Goal: Information Seeking & Learning: Learn about a topic

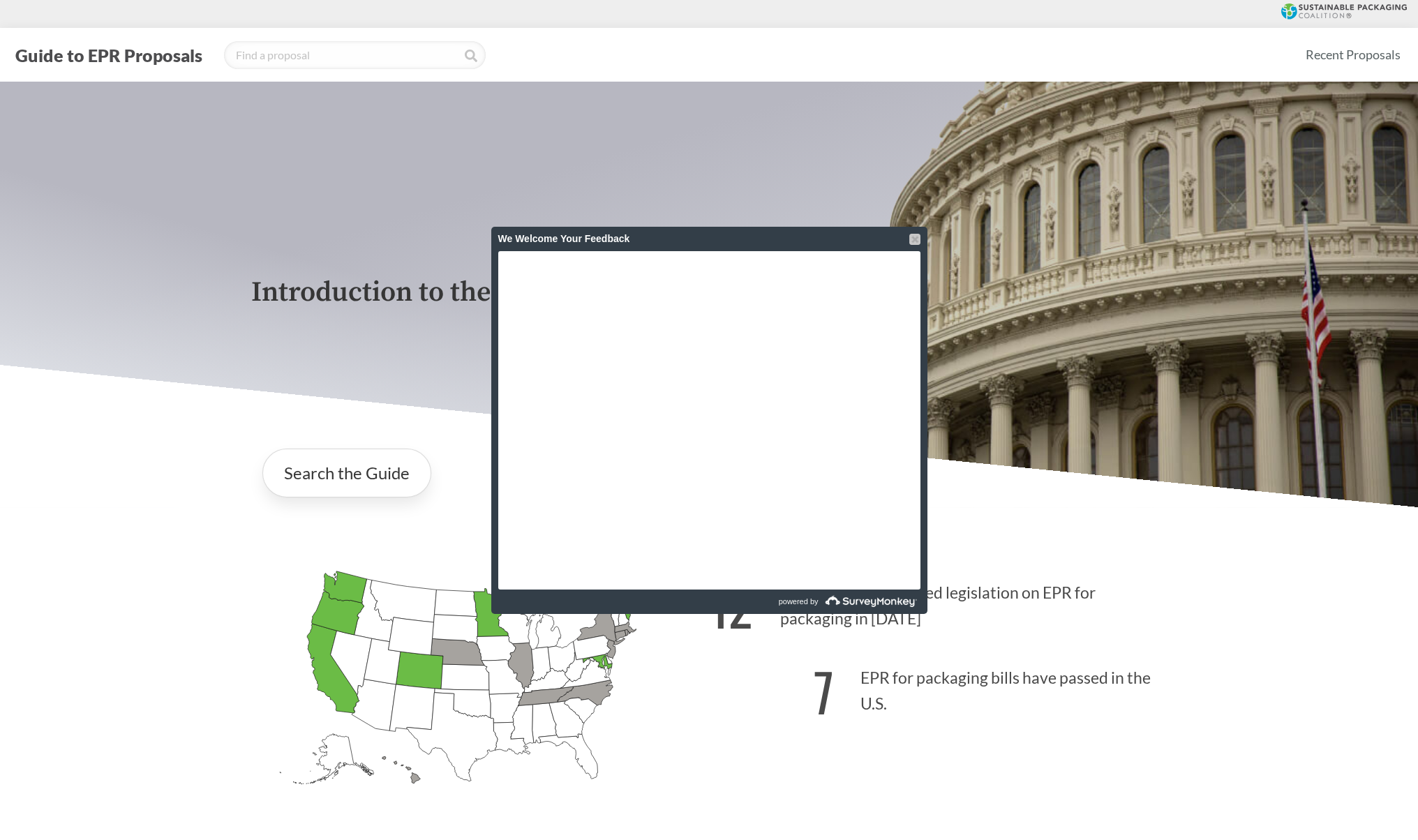
click at [914, 236] on div at bounding box center [915, 239] width 11 height 11
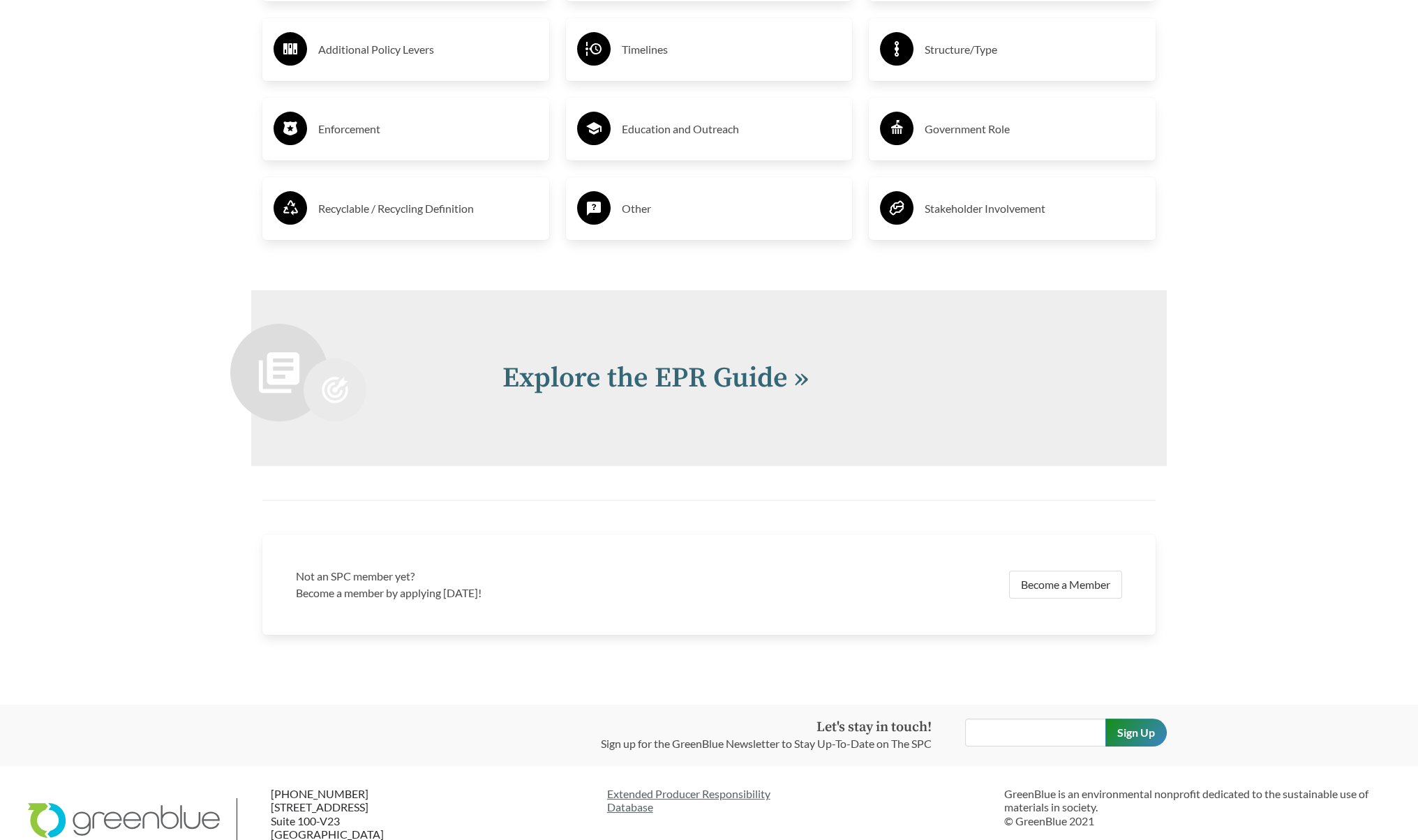
scroll to position [2897, 0]
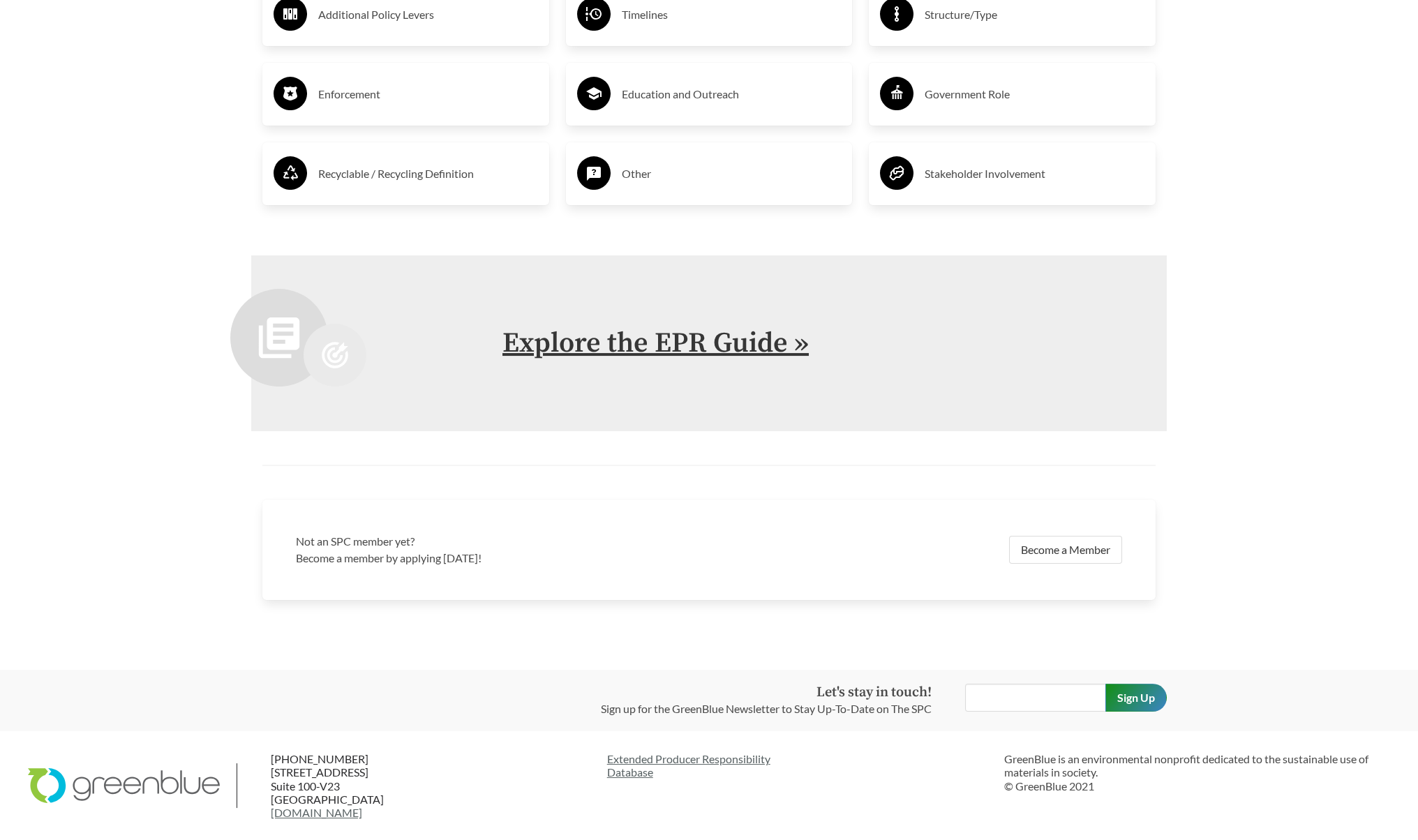
click at [688, 333] on link "Explore the EPR Guide »" at bounding box center [655, 343] width 306 height 35
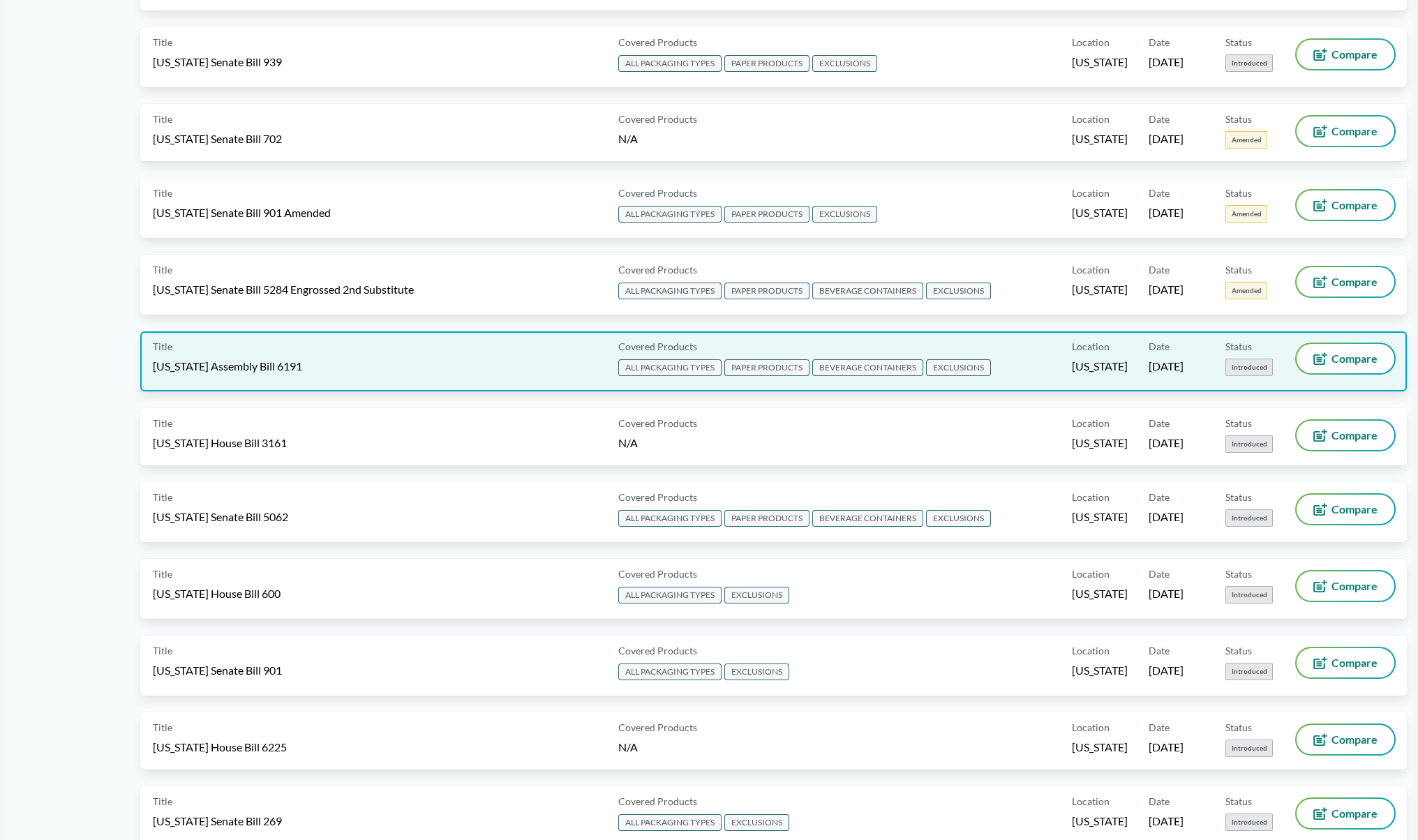
scroll to position [628, 0]
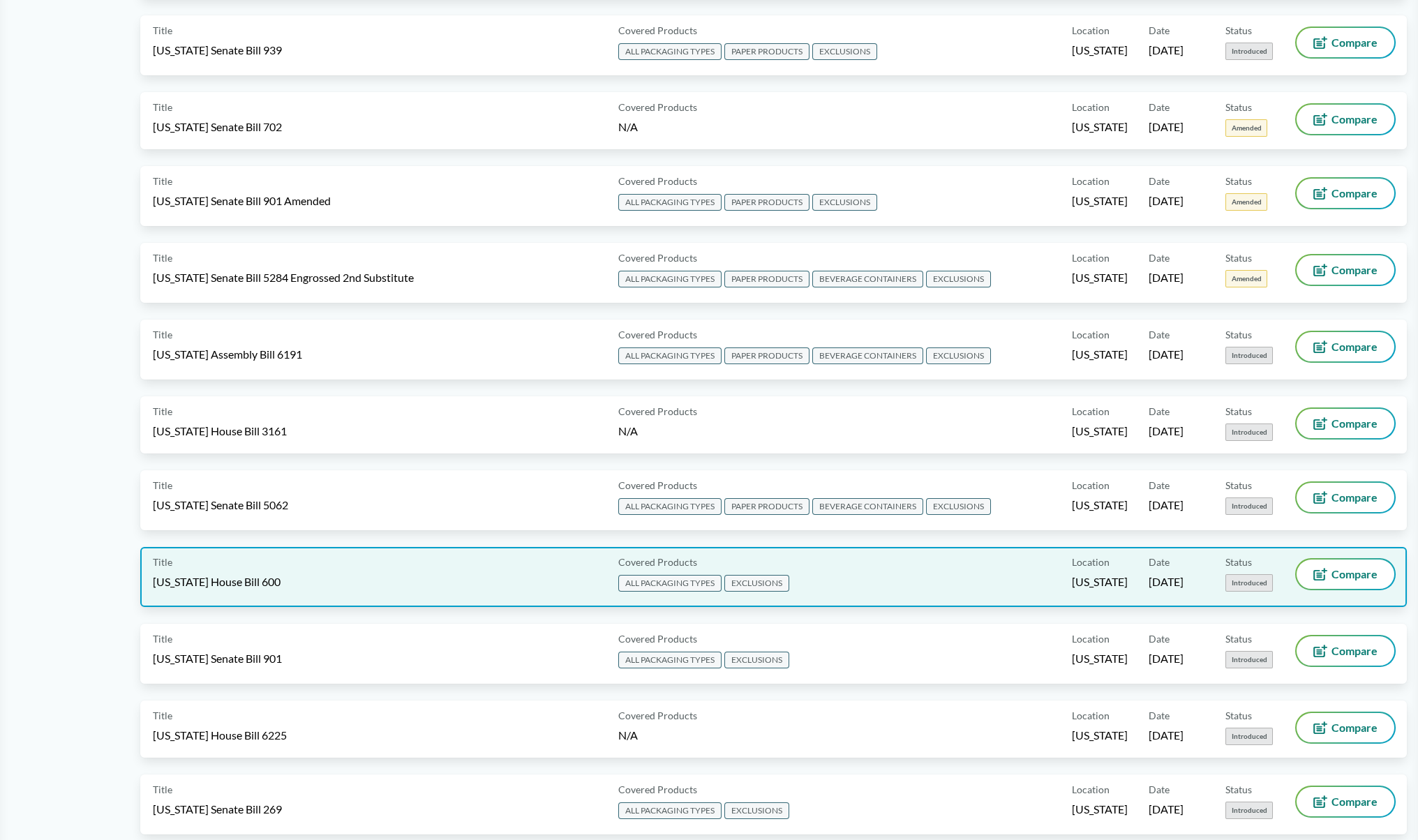
click at [535, 572] on div "Title [US_STATE] House Bill 600" at bounding box center [382, 577] width 460 height 35
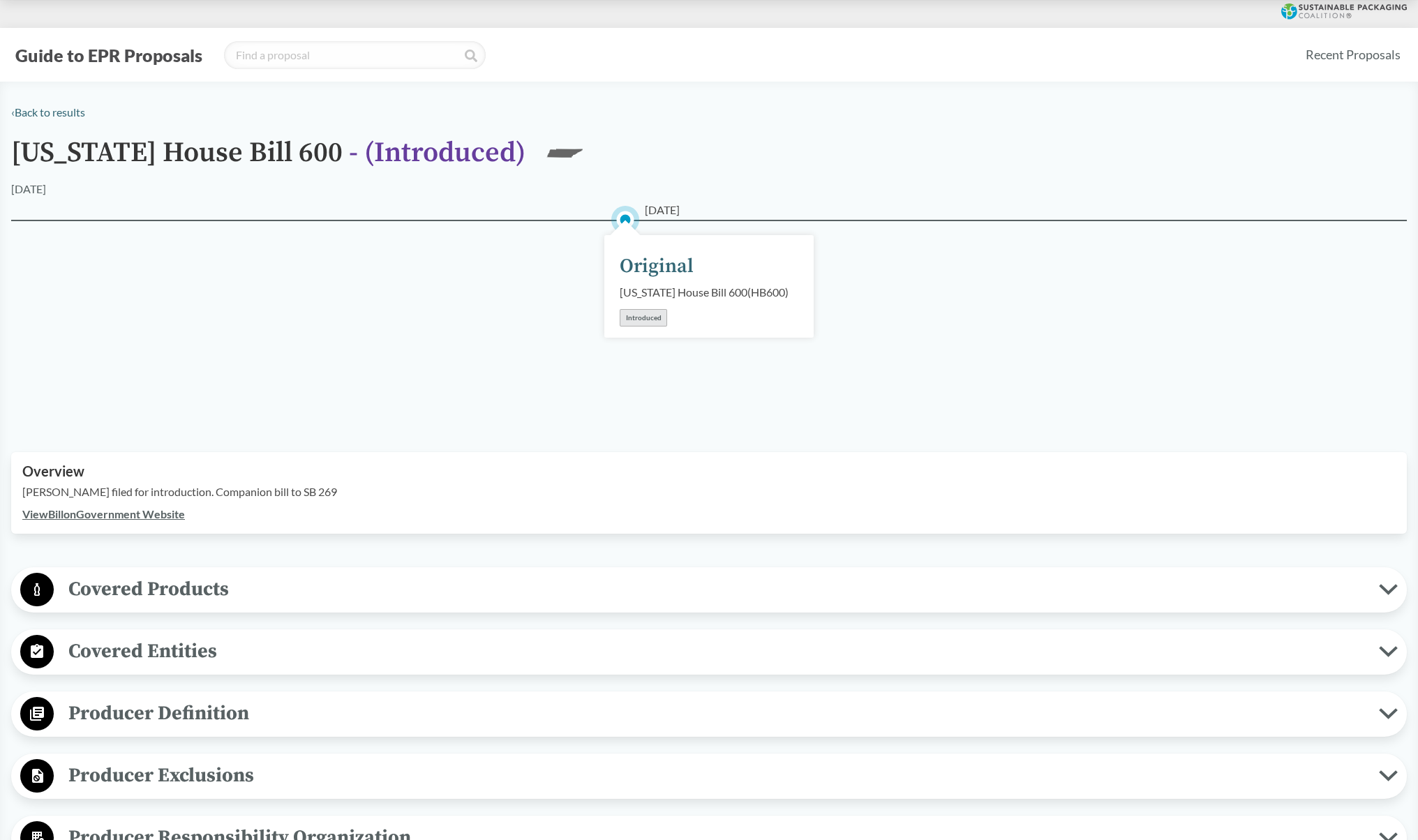
click at [148, 588] on span "Covered Products" at bounding box center [716, 589] width 1326 height 31
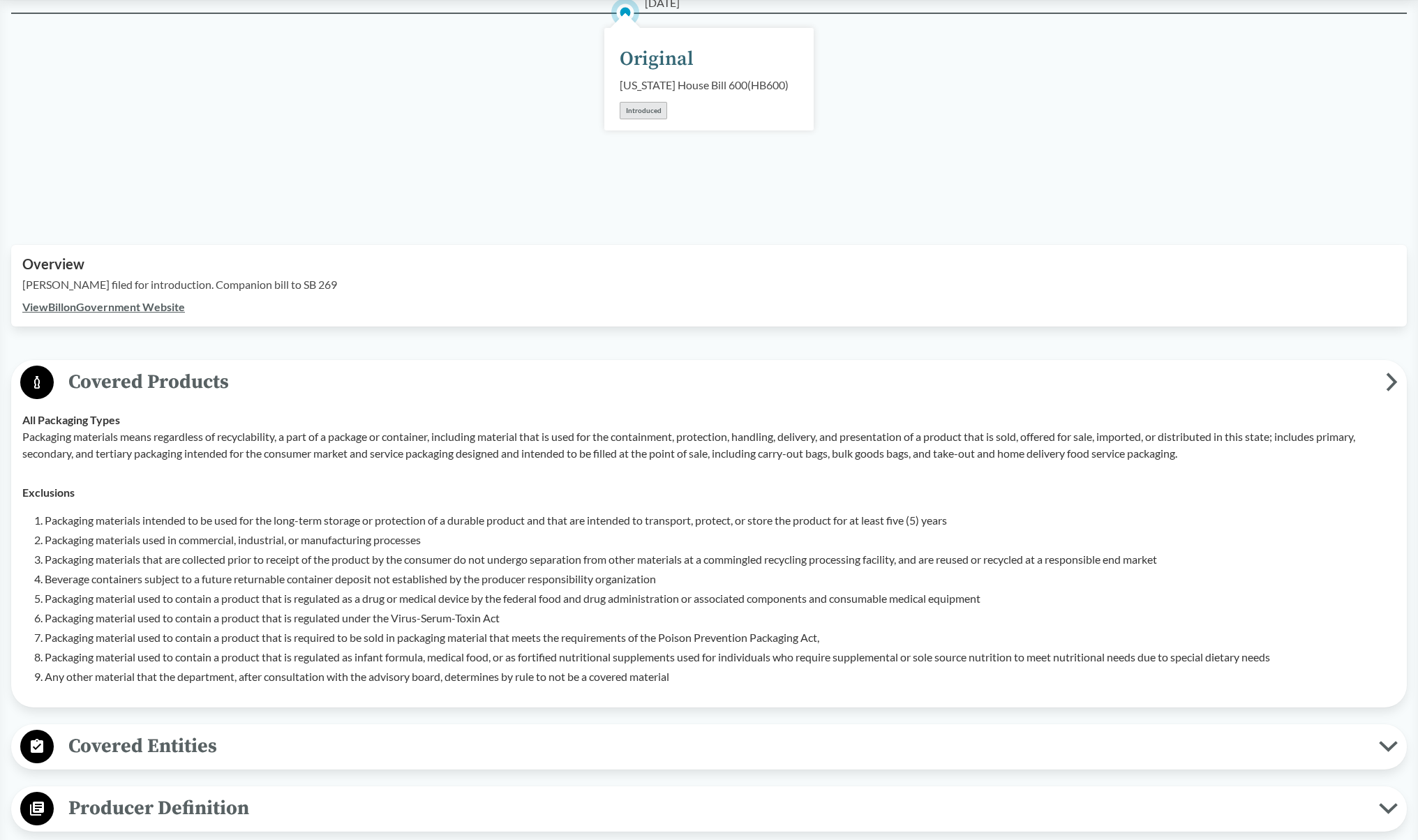
scroll to position [210, 0]
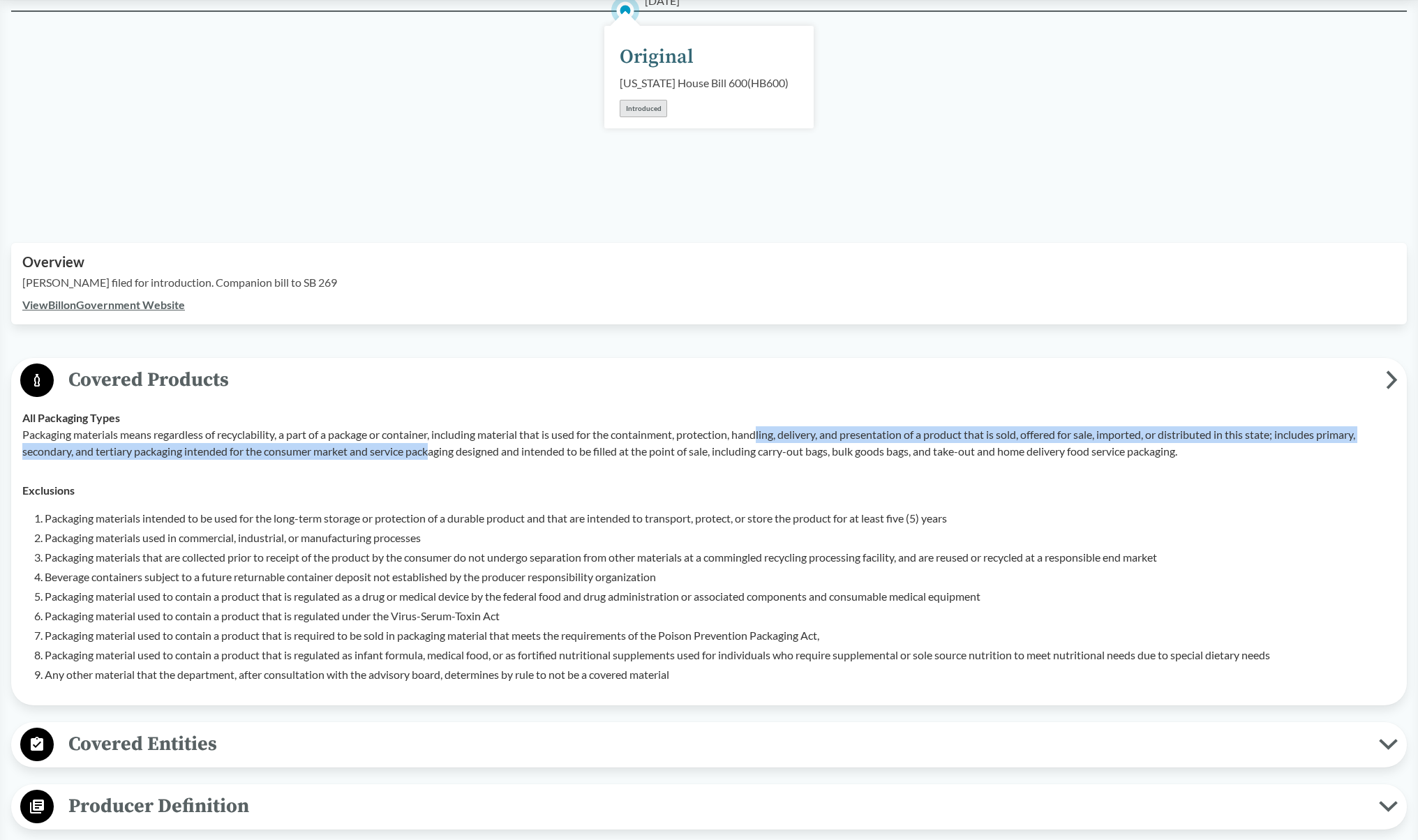
drag, startPoint x: 436, startPoint y: 447, endPoint x: 770, endPoint y: 433, distance: 334.3
click at [770, 433] on p "Packaging materials means regardless of recyclability, a part of a package or c…" at bounding box center [709, 442] width 1373 height 33
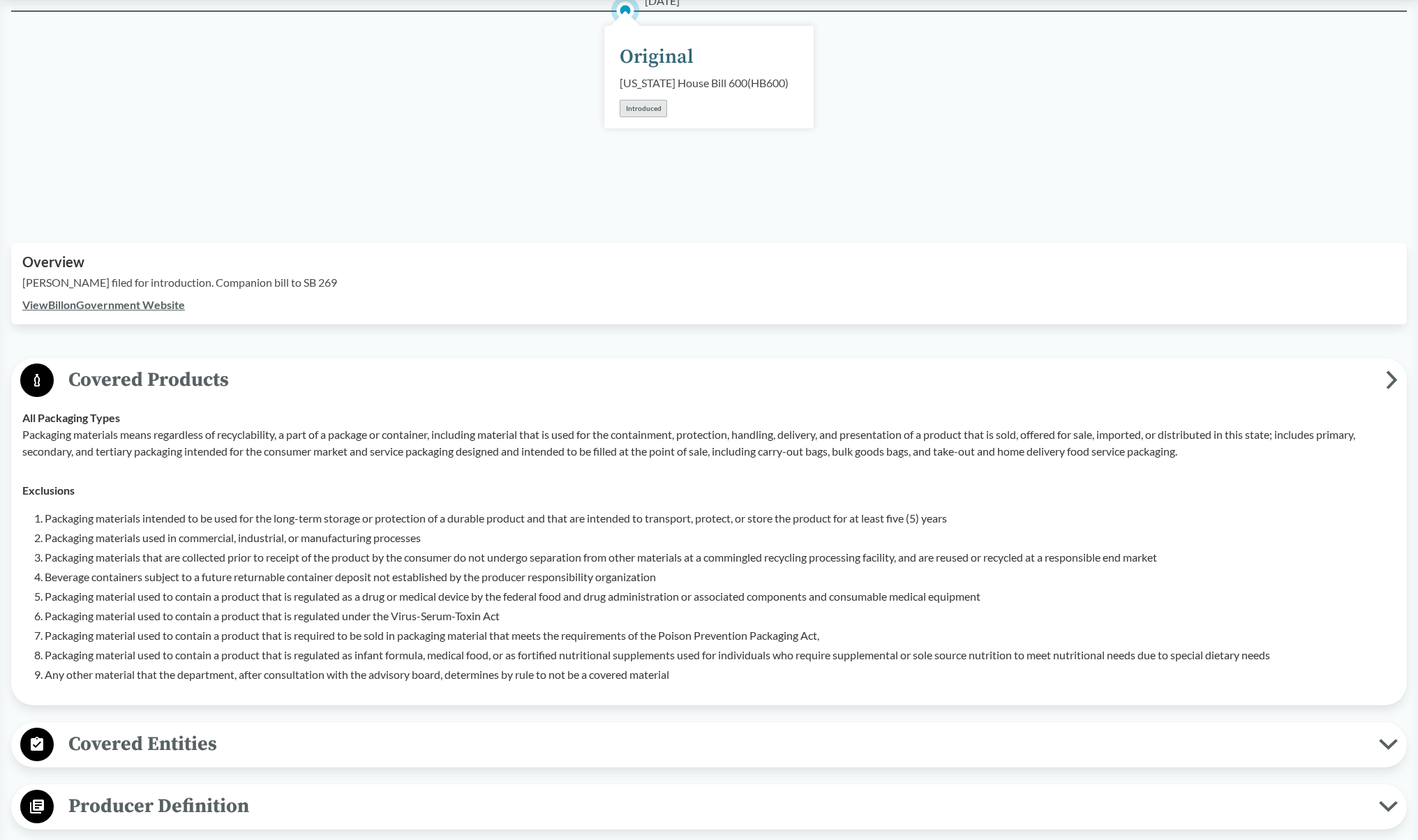
click at [117, 522] on li "Packaging materials intended to be used for the long-term storage or protection…" at bounding box center [720, 519] width 1351 height 17
drag, startPoint x: 142, startPoint y: 519, endPoint x: 451, endPoint y: 508, distance: 309.2
click at [451, 510] on li "Packaging materials intended to be used for the long-term storage or protection…" at bounding box center [720, 519] width 1351 height 17
drag, startPoint x: 217, startPoint y: 535, endPoint x: 346, endPoint y: 532, distance: 129.0
click at [346, 532] on li "Packaging materials used in commercial, industrial, or manufacturing processes" at bounding box center [720, 538] width 1351 height 17
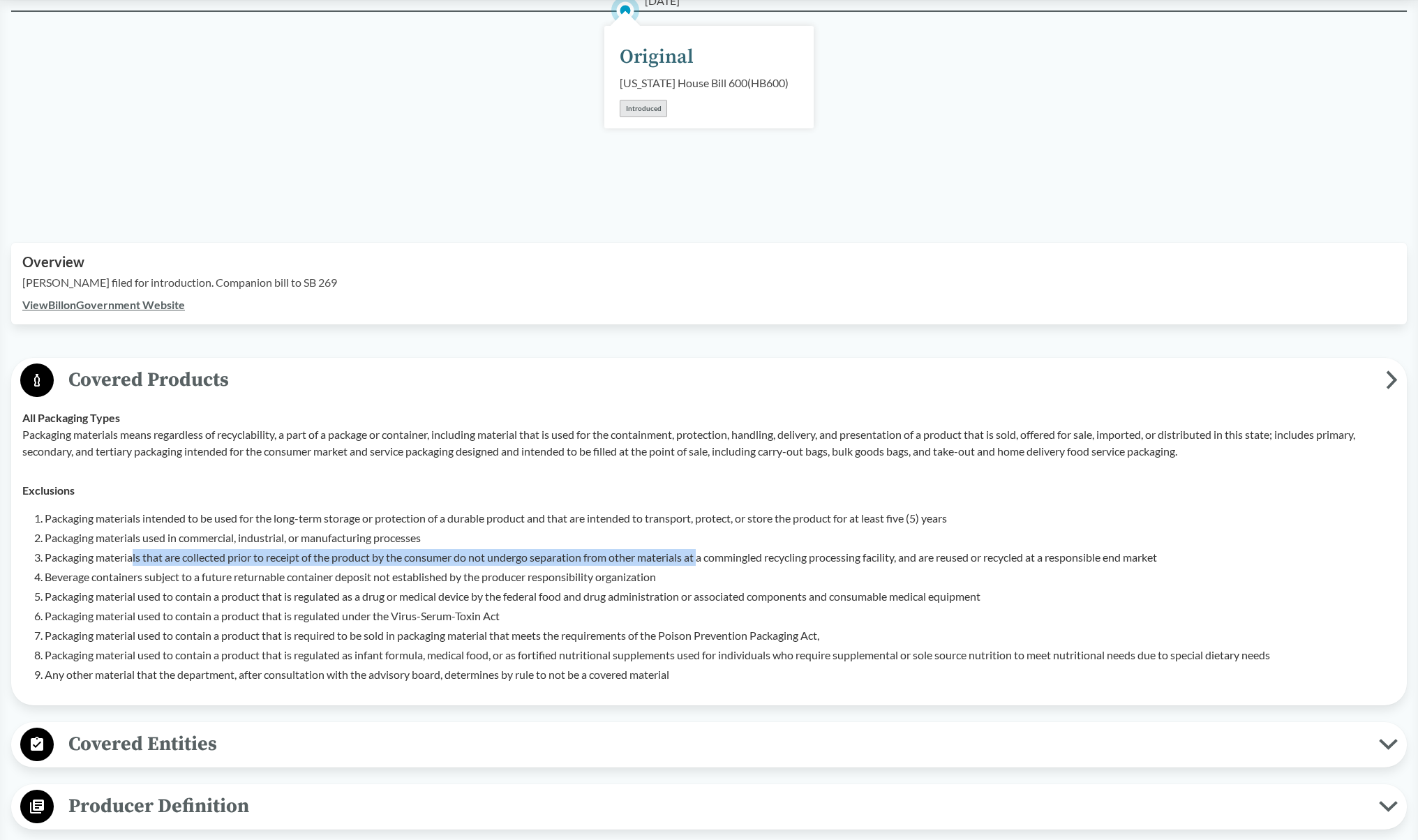
drag, startPoint x: 133, startPoint y: 550, endPoint x: 708, endPoint y: 551, distance: 575.0
click at [708, 551] on li "Packaging materials that are collected prior to receipt of the product by the c…" at bounding box center [720, 558] width 1351 height 17
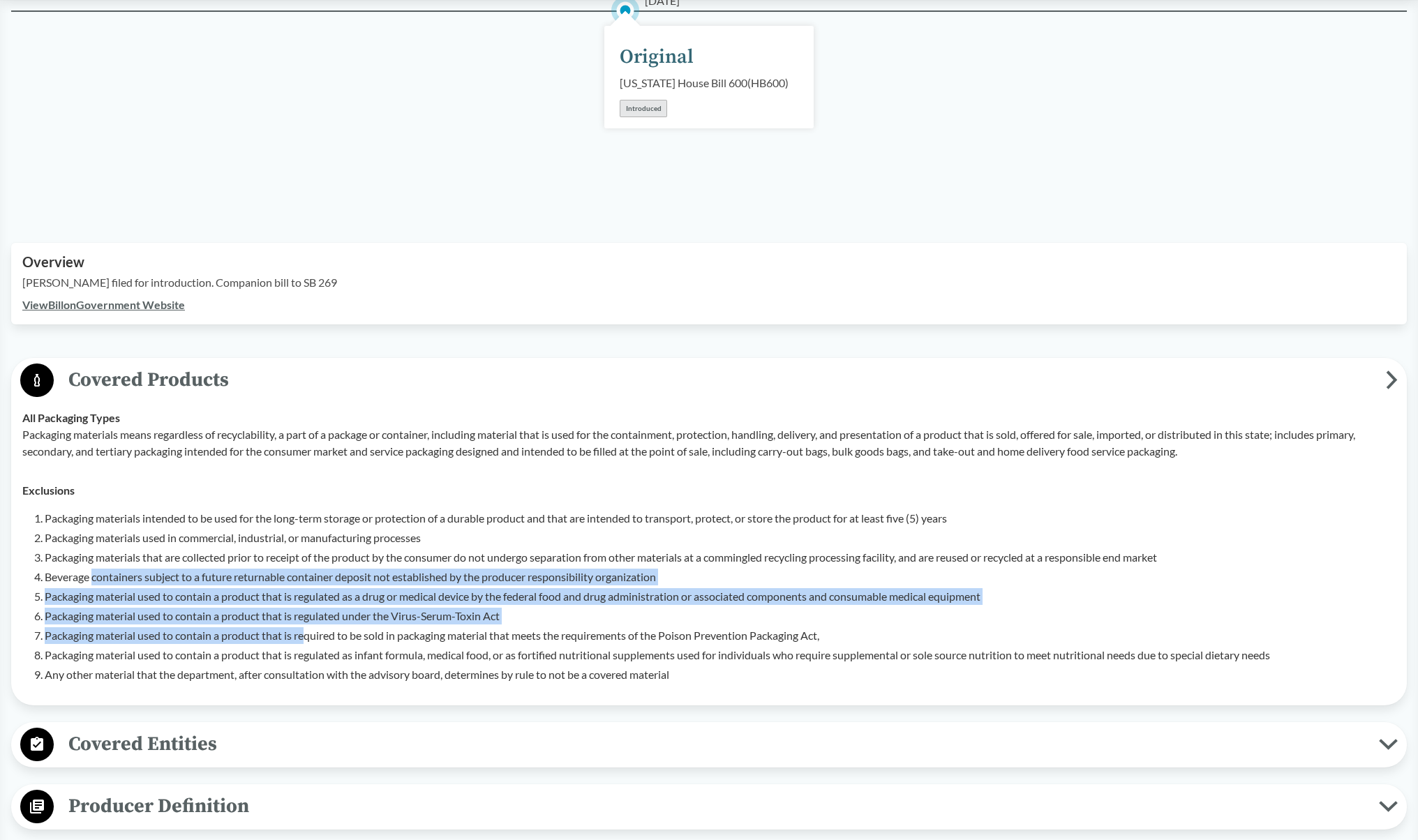
drag, startPoint x: 92, startPoint y: 578, endPoint x: 304, endPoint y: 634, distance: 219.3
click at [304, 634] on ol "Packaging materials intended to be used for the long-term storage or protection…" at bounding box center [720, 596] width 1351 height 173
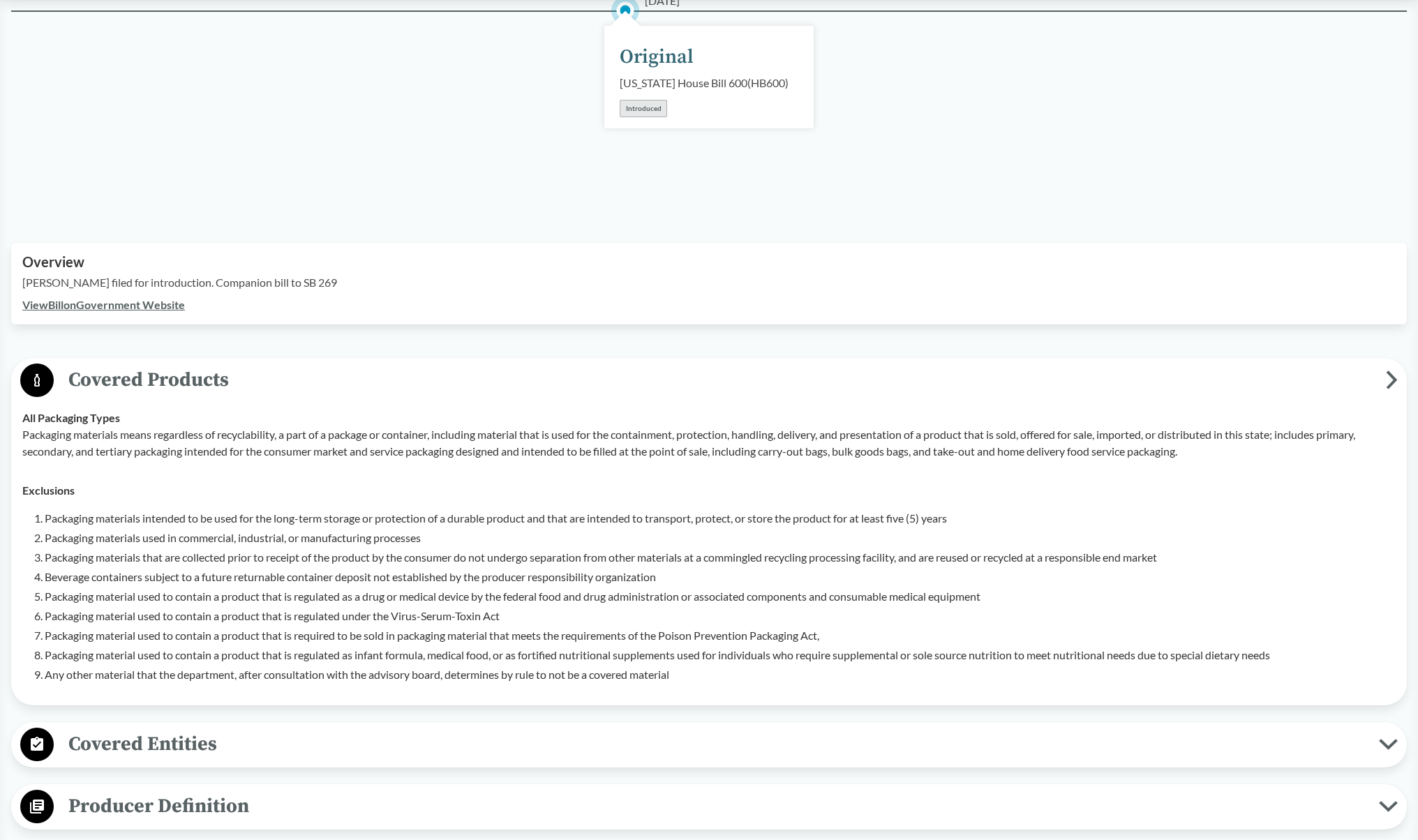
click at [298, 650] on li "Packaging material used to contain a product that is regulated as infant formul…" at bounding box center [720, 655] width 1351 height 17
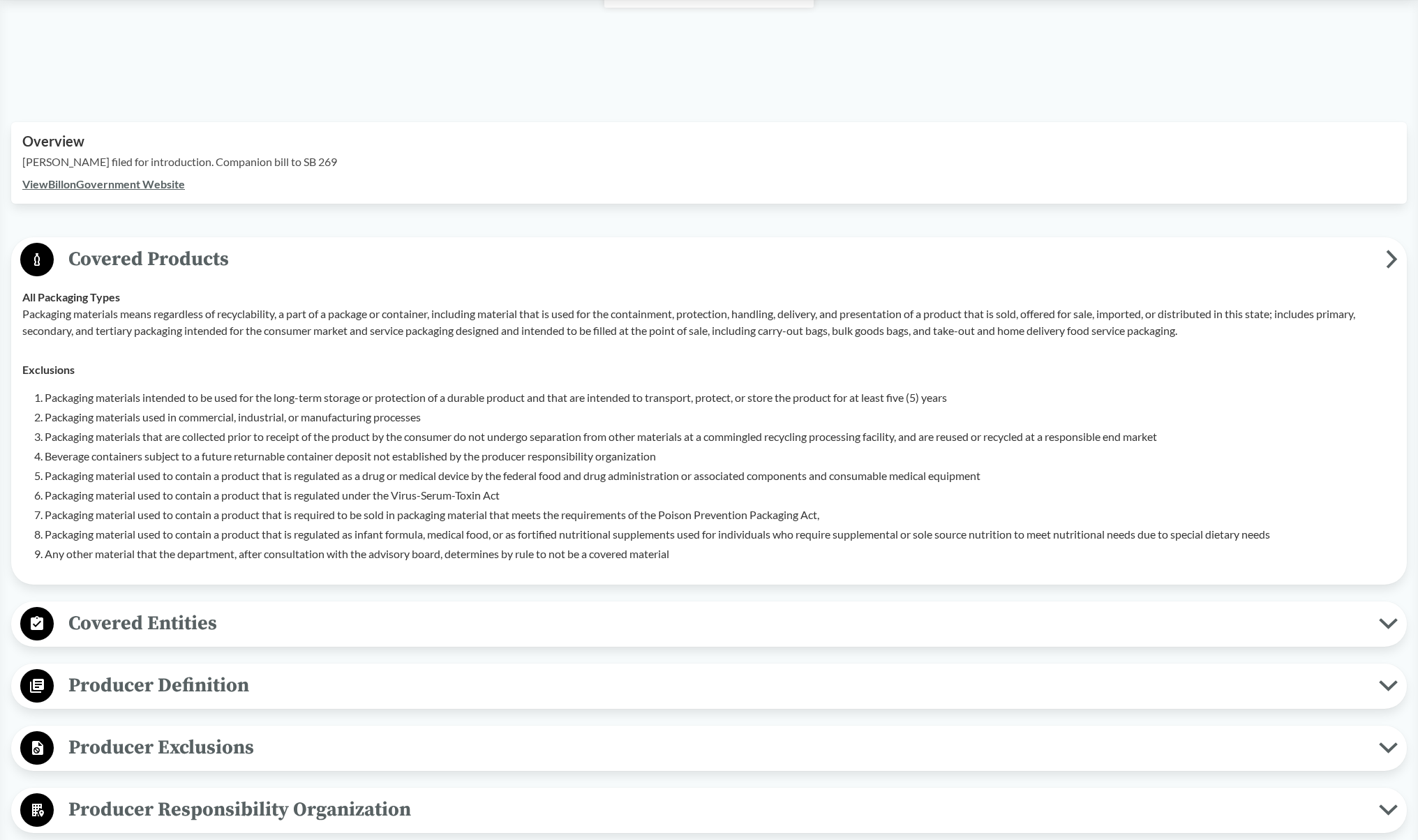
scroll to position [349, 0]
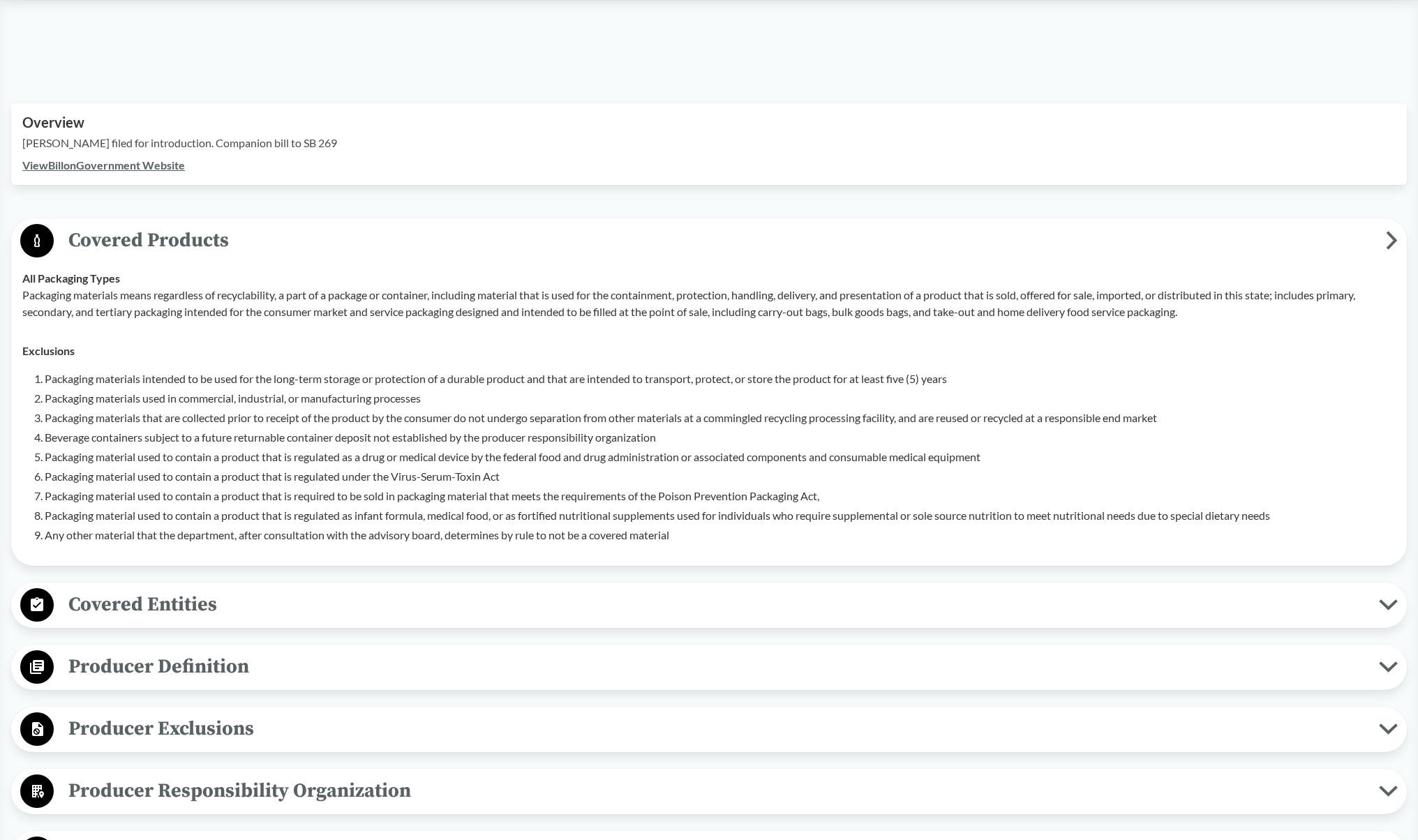
click at [213, 667] on span "Producer Definition" at bounding box center [716, 666] width 1326 height 31
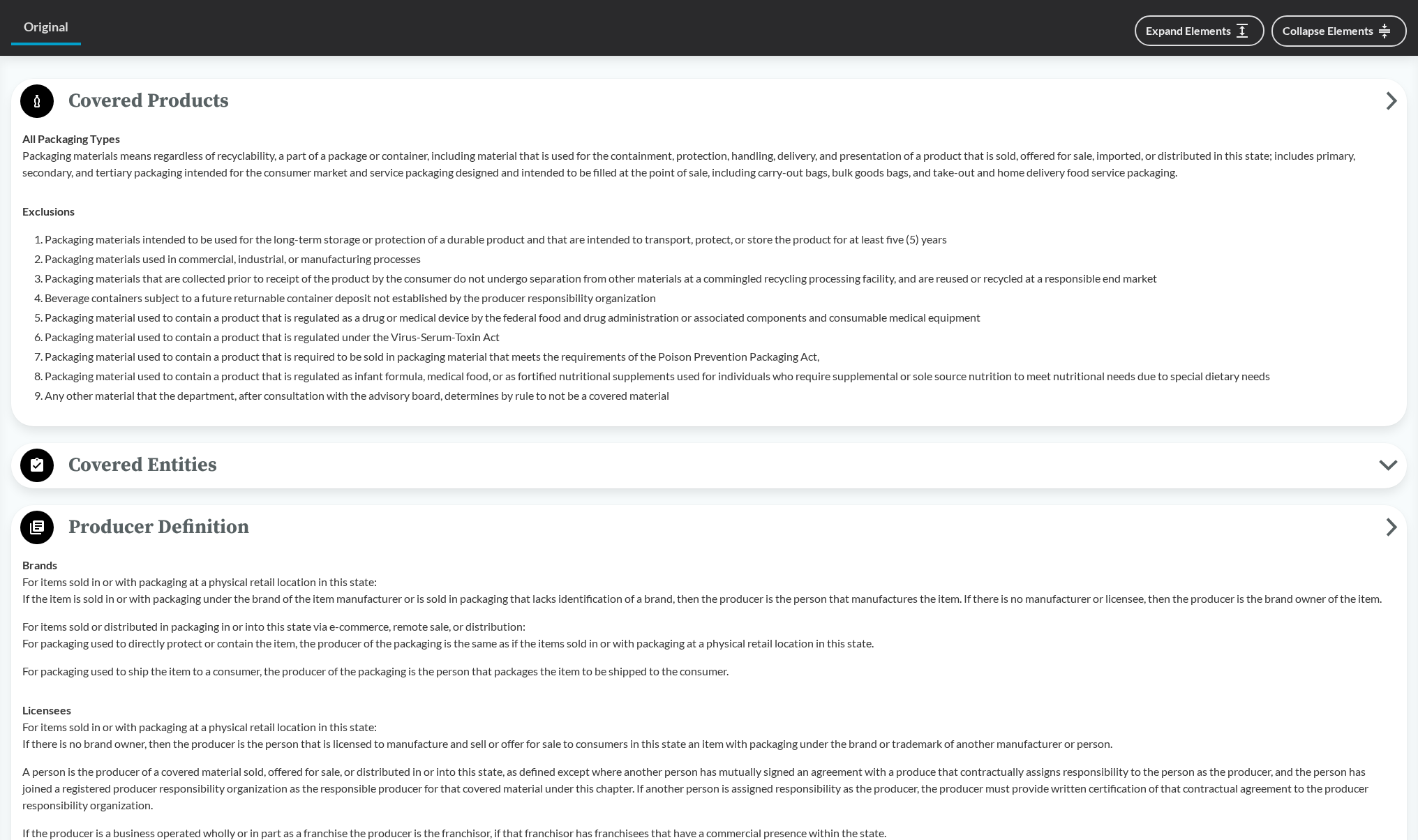
scroll to position [698, 0]
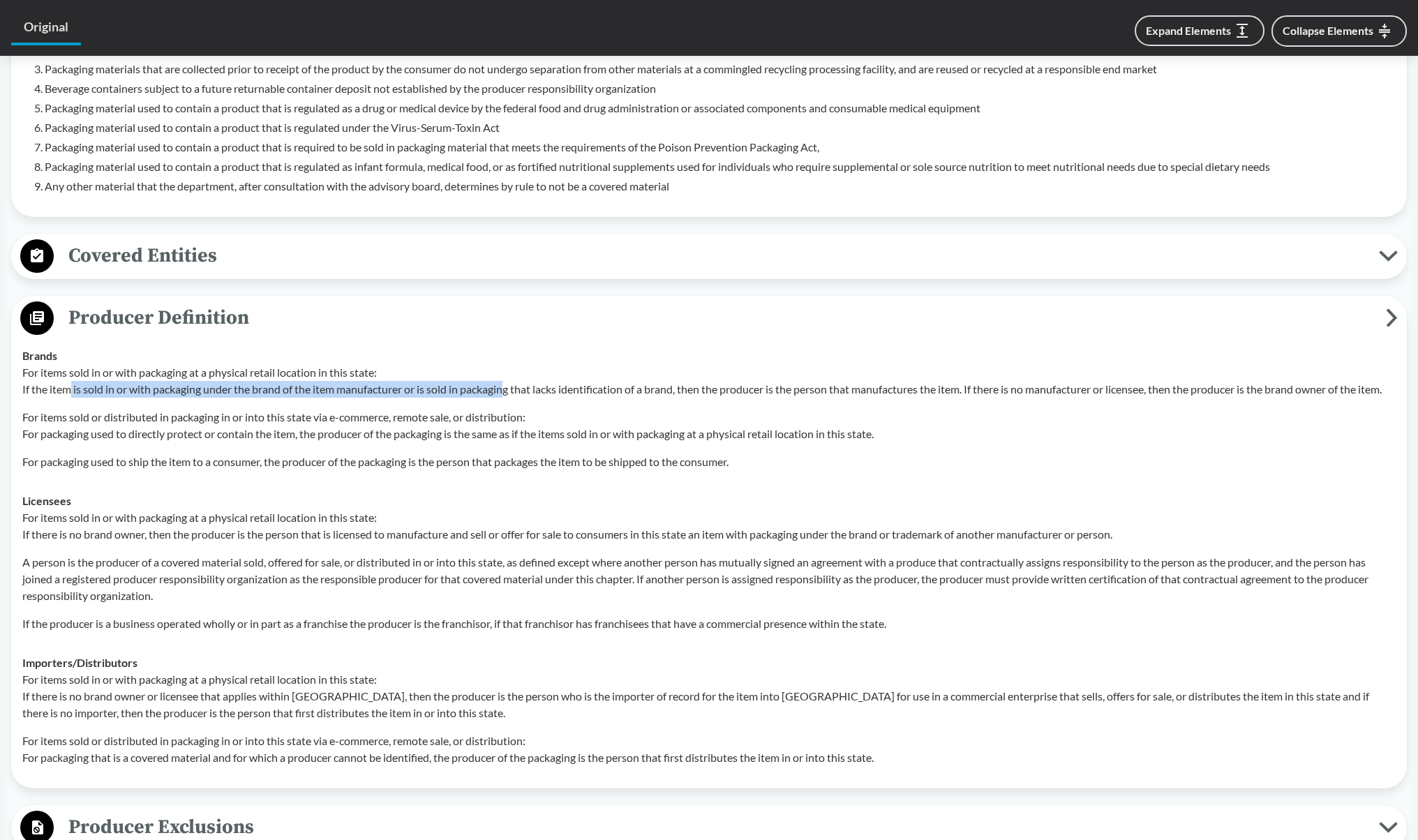
drag, startPoint x: 70, startPoint y: 391, endPoint x: 507, endPoint y: 385, distance: 437.0
click at [507, 385] on p "For items sold in or with packaging at a physical retail location in this state…" at bounding box center [709, 380] width 1373 height 33
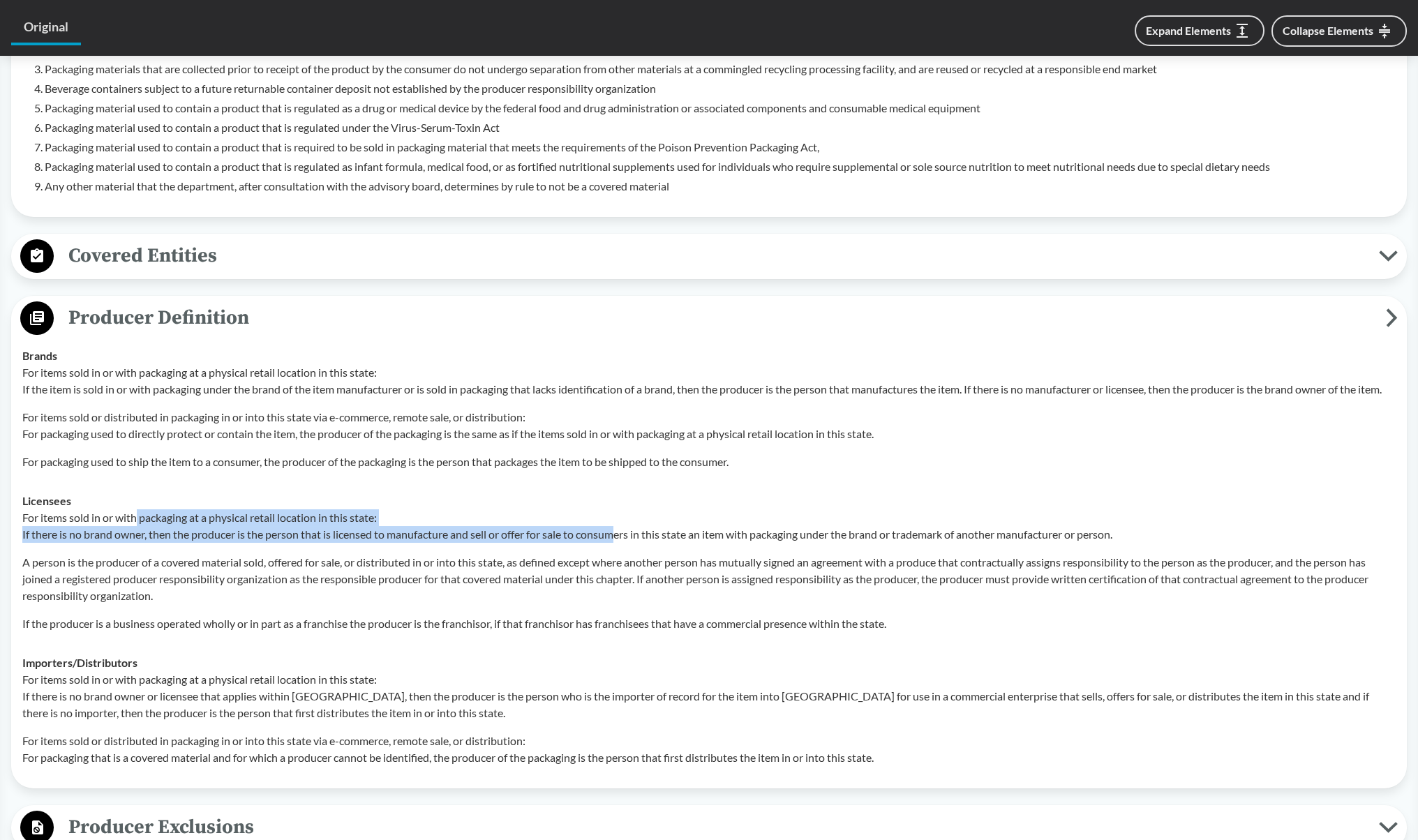
drag, startPoint x: 136, startPoint y: 526, endPoint x: 621, endPoint y: 547, distance: 485.5
click at [621, 543] on p "For items sold in or with packaging at a physical retail location in this state…" at bounding box center [709, 525] width 1373 height 33
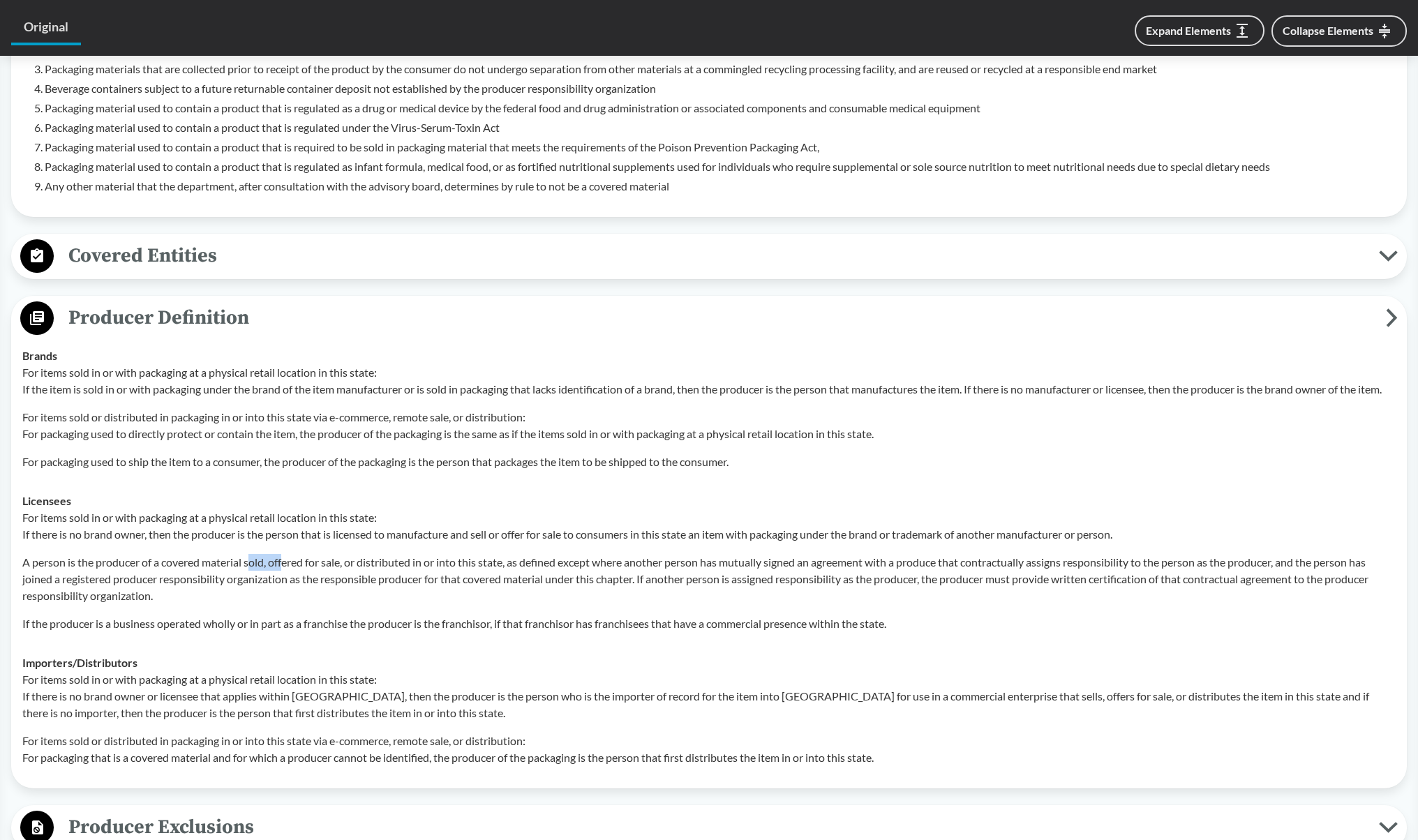
drag, startPoint x: 251, startPoint y: 583, endPoint x: 286, endPoint y: 583, distance: 35.0
click at [286, 583] on p "A person is the producer of a covered material sold, offered for sale, or distr…" at bounding box center [709, 579] width 1373 height 51
drag, startPoint x: 168, startPoint y: 700, endPoint x: 287, endPoint y: 692, distance: 119.3
click at [287, 692] on p "For items sold in or with packaging at a physical retail location in this state…" at bounding box center [709, 696] width 1373 height 51
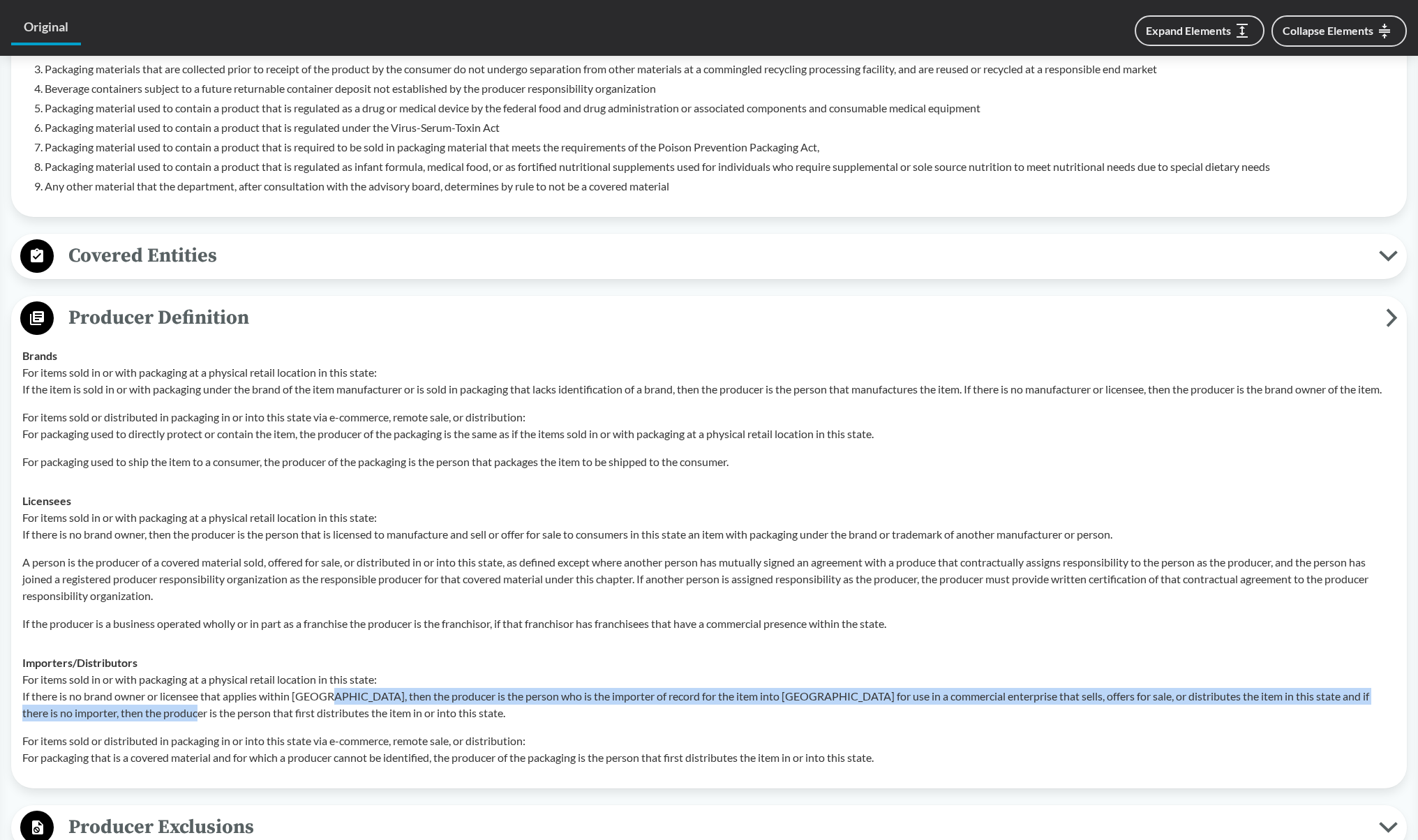
drag, startPoint x: 147, startPoint y: 722, endPoint x: 325, endPoint y: 704, distance: 178.9
click at [325, 704] on p "For items sold in or with packaging at a physical retail location in this state…" at bounding box center [709, 696] width 1373 height 51
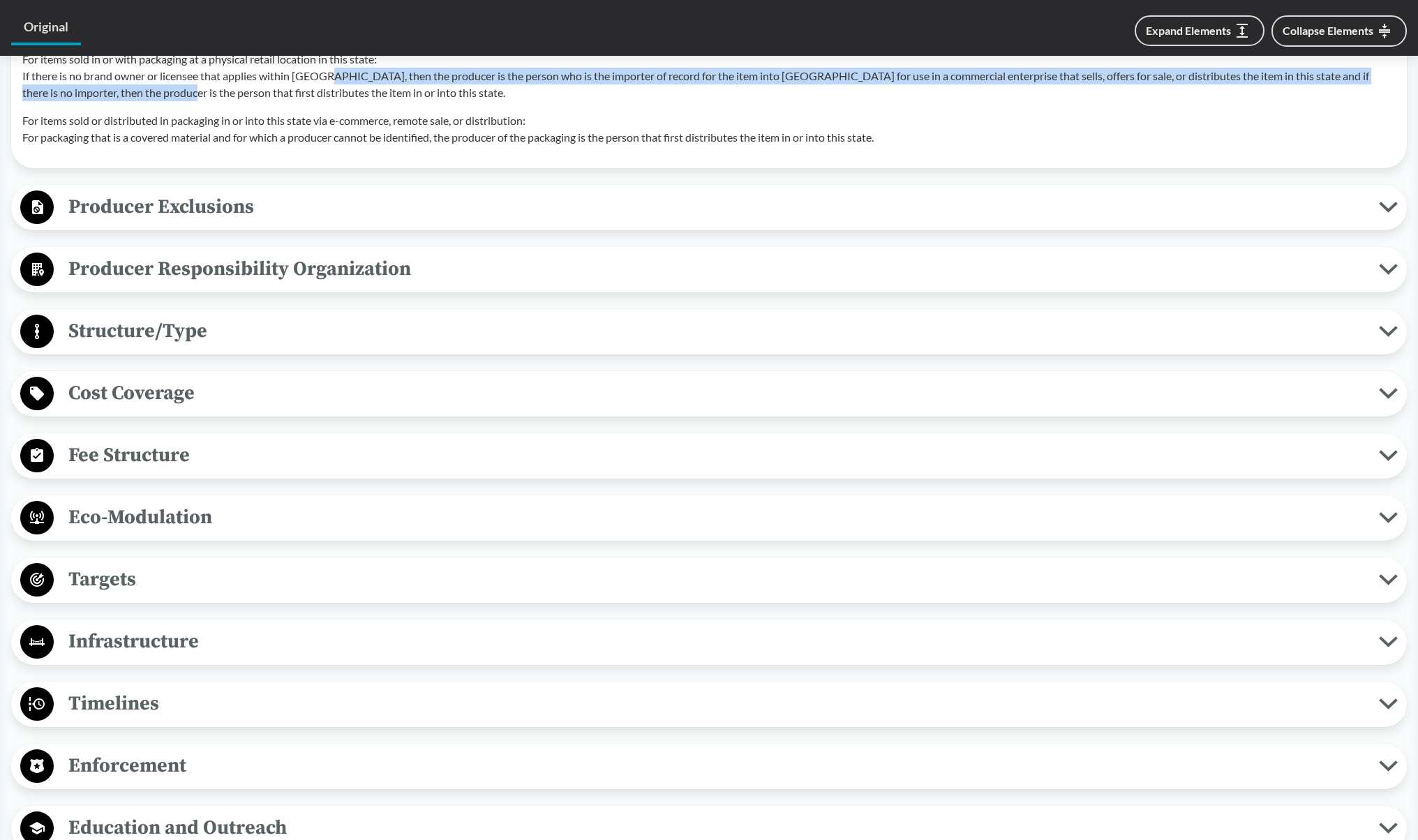
scroll to position [1465, 0]
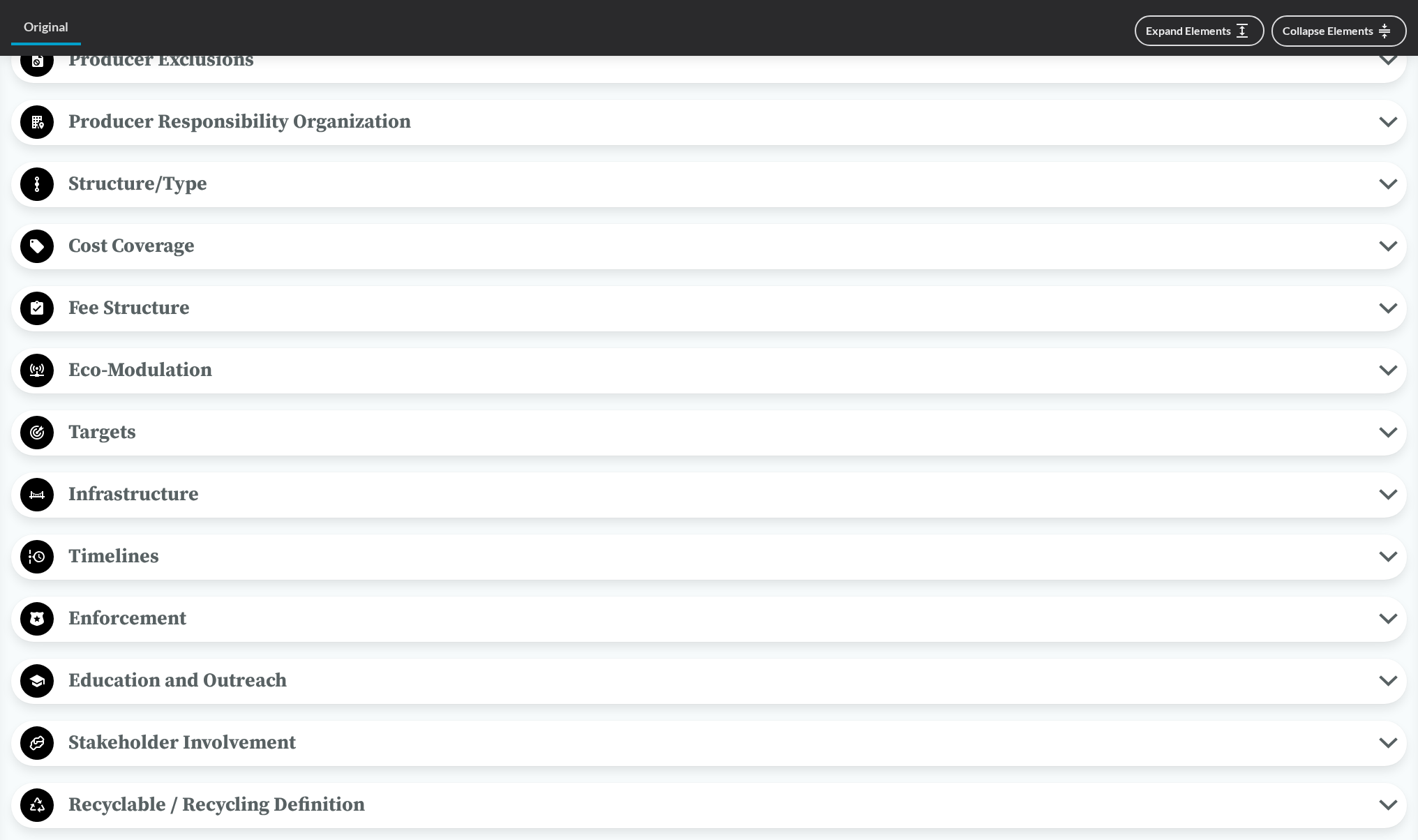
click at [144, 634] on span "Enforcement" at bounding box center [716, 618] width 1326 height 31
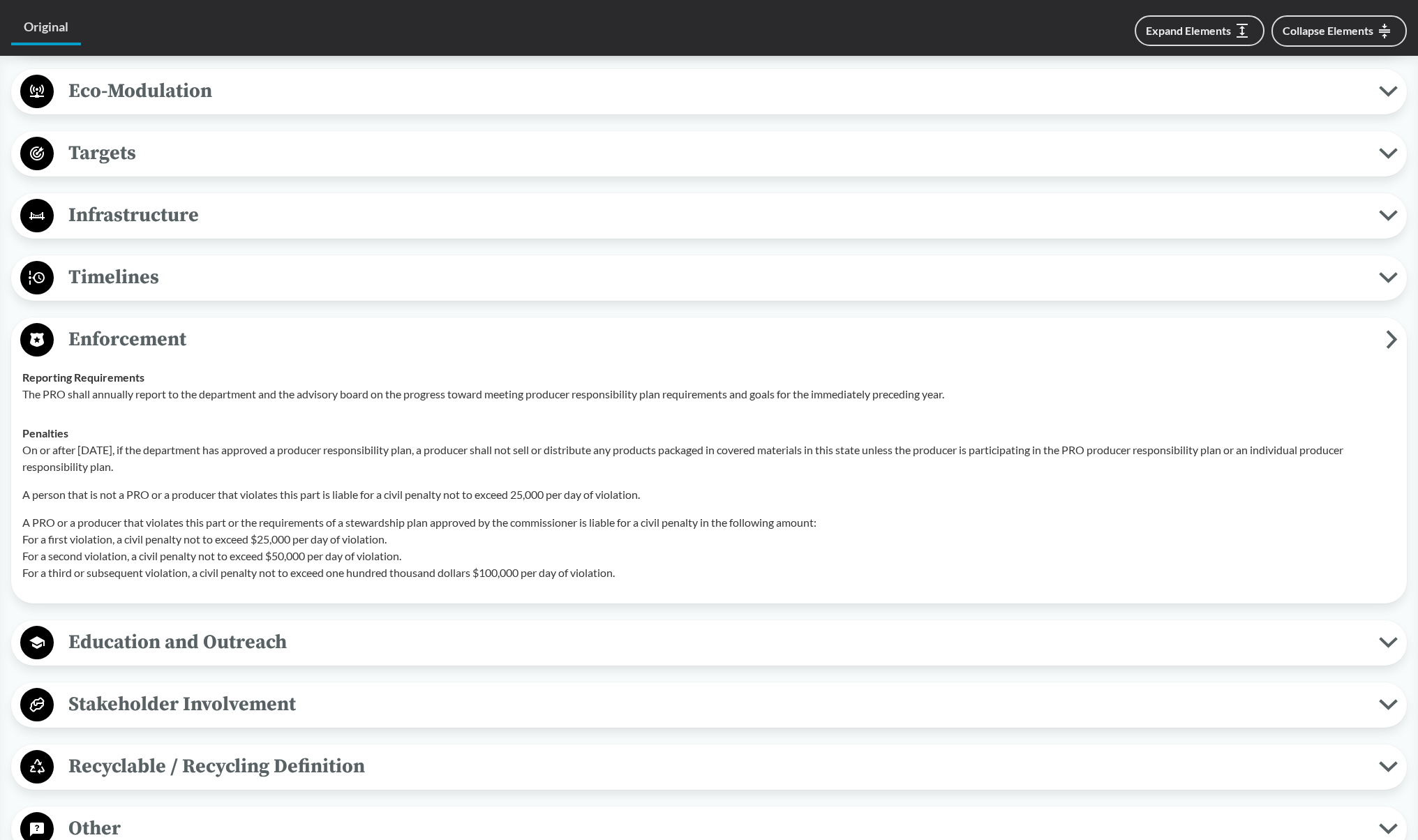
scroll to position [1674, 0]
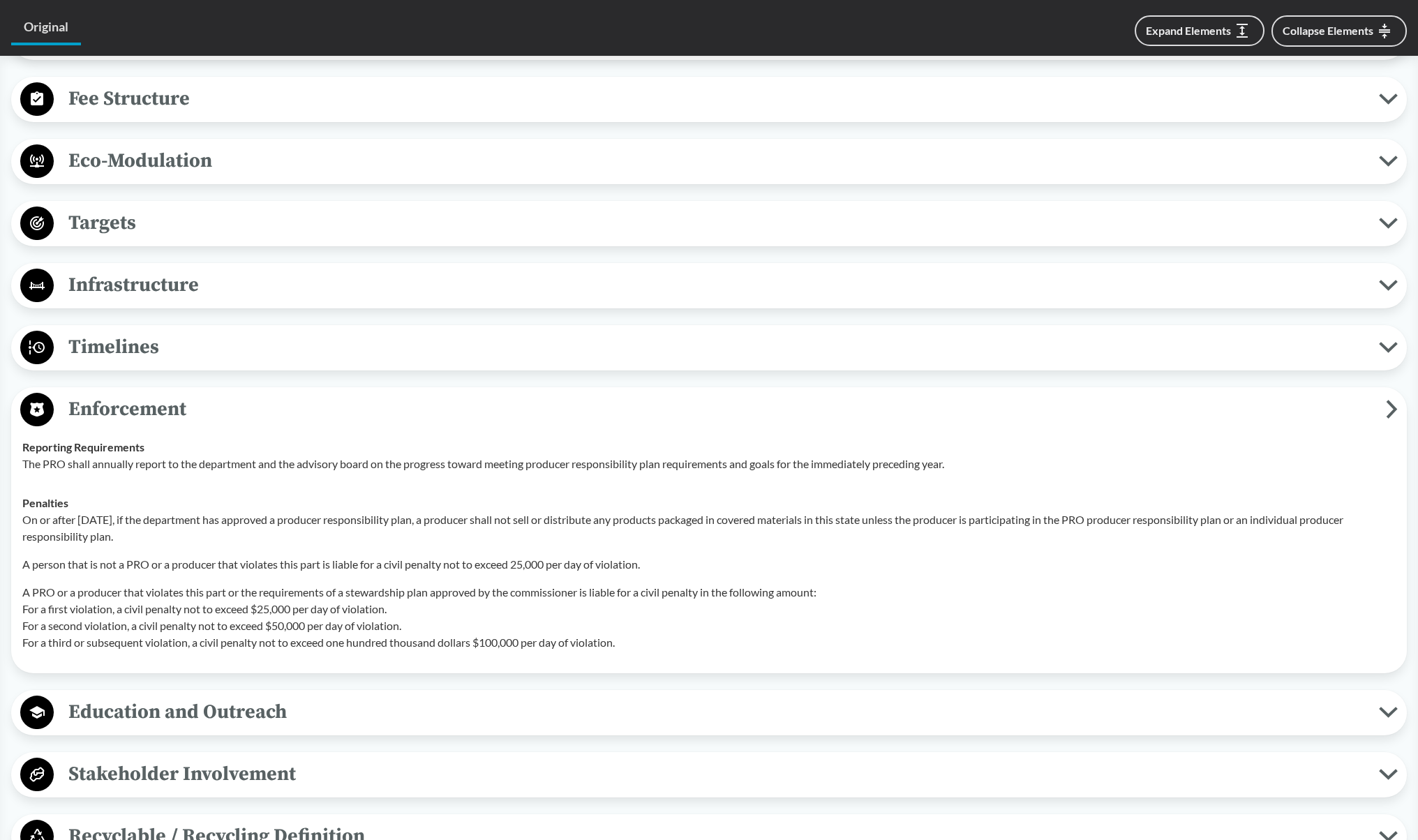
click at [113, 358] on span "Timelines" at bounding box center [716, 347] width 1326 height 31
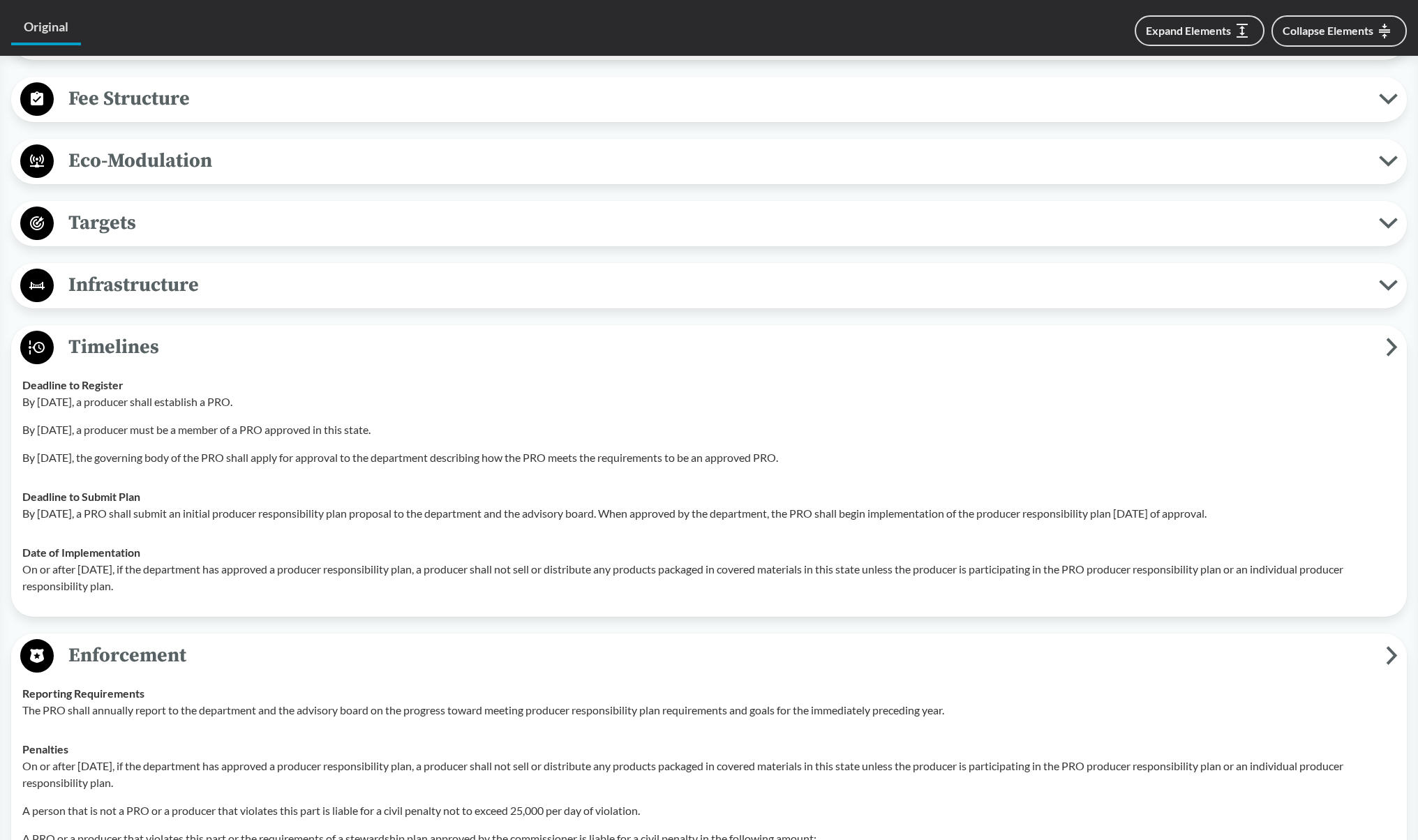
drag, startPoint x: 118, startPoint y: 420, endPoint x: 251, endPoint y: 416, distance: 133.1
click at [251, 410] on p "By [DATE], a producer shall establish a PRO." at bounding box center [709, 402] width 1373 height 17
drag, startPoint x: 192, startPoint y: 447, endPoint x: 353, endPoint y: 442, distance: 161.1
click at [353, 439] on p "By [DATE], a producer must be a member of a PRO approved in this state." at bounding box center [709, 430] width 1373 height 17
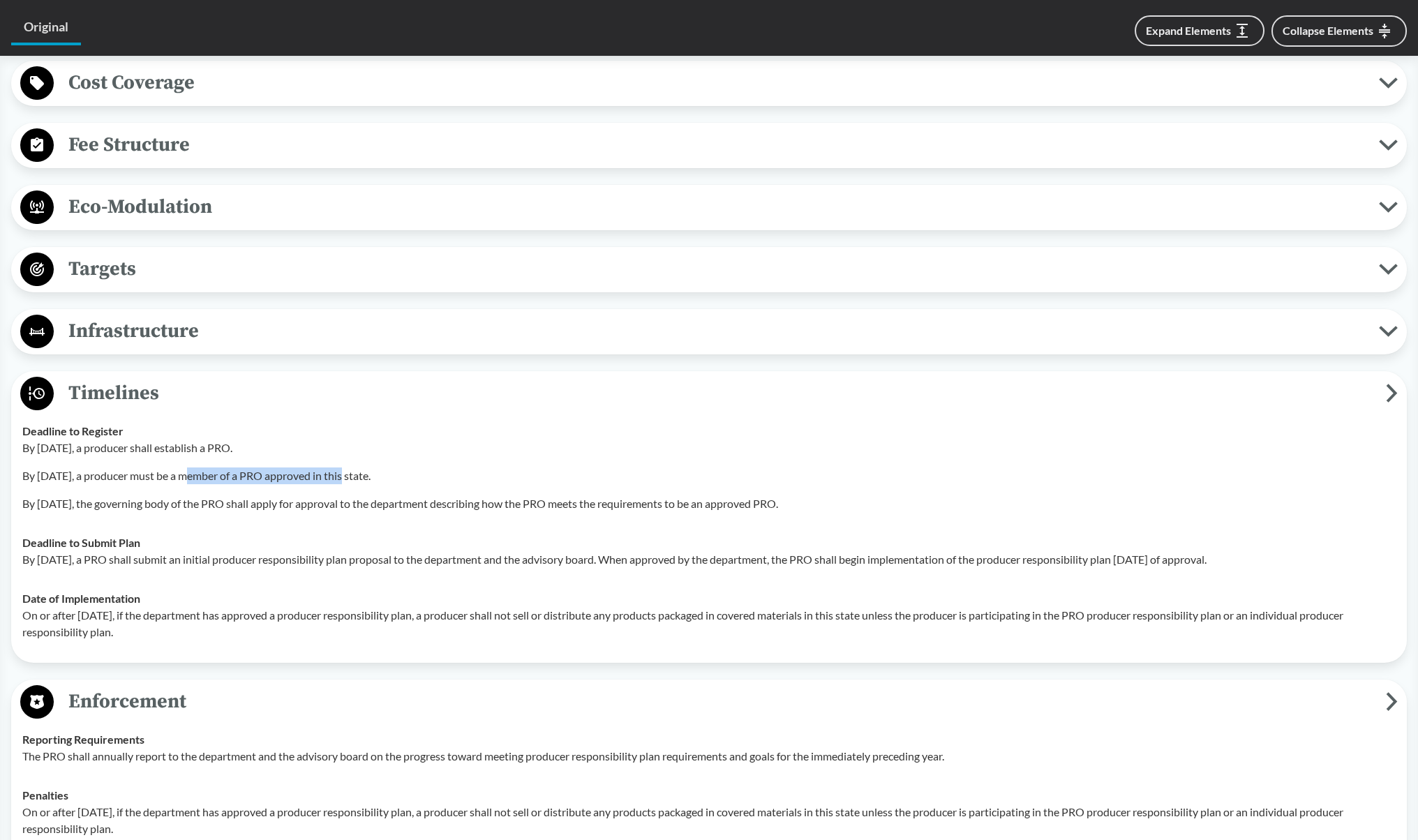
scroll to position [1605, 0]
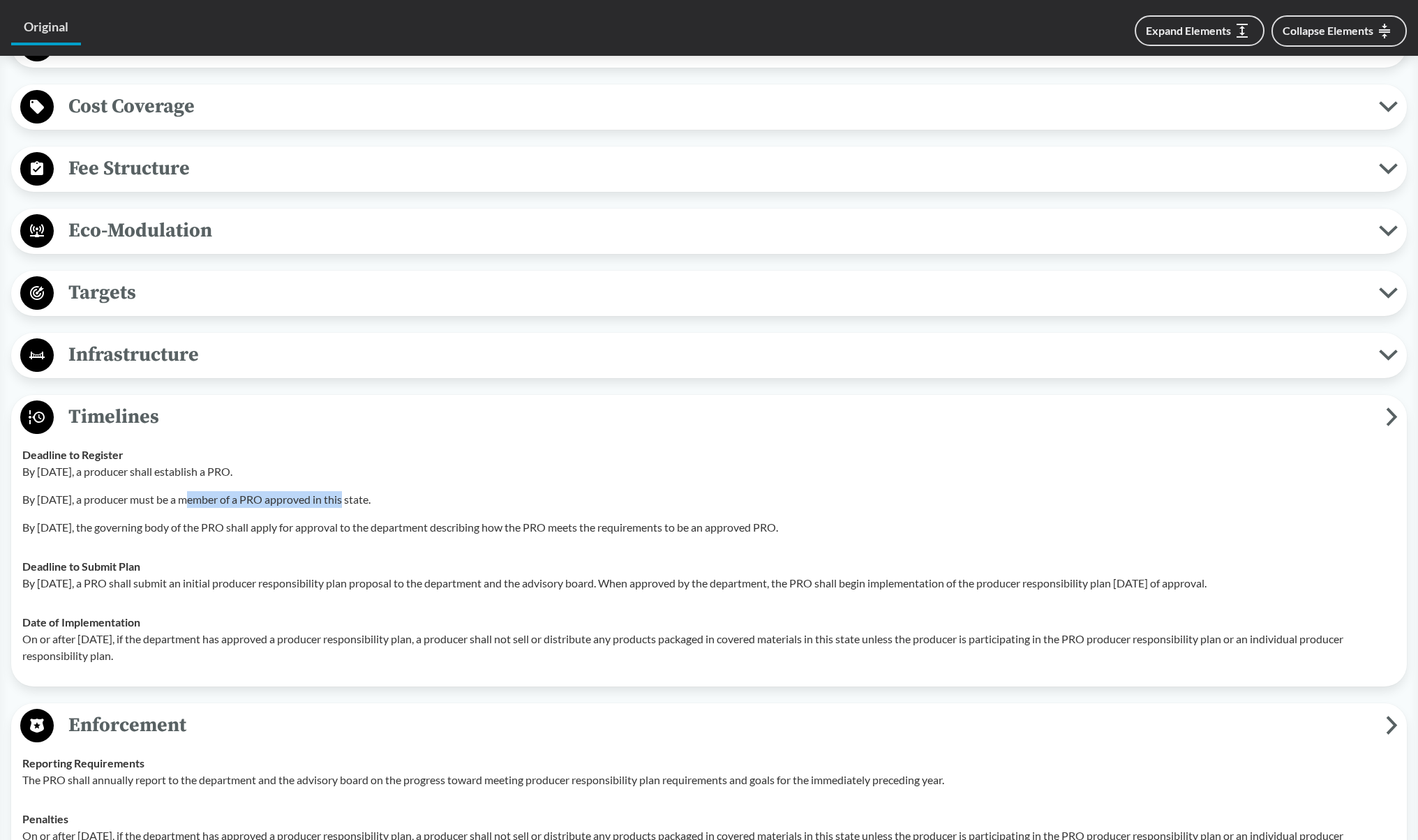
click at [129, 362] on span "Infrastructure" at bounding box center [716, 355] width 1326 height 31
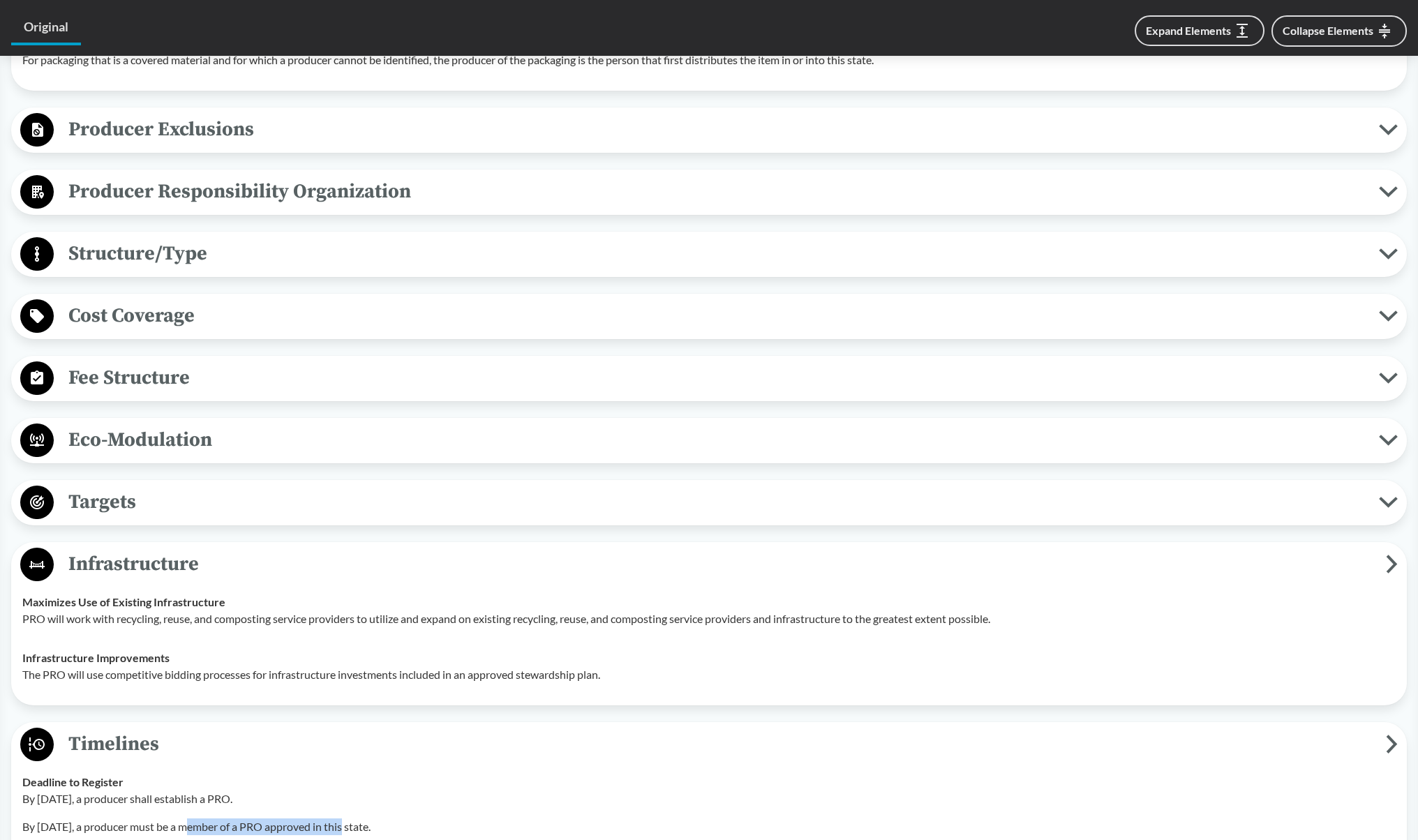
scroll to position [1325, 0]
